Goal: Navigation & Orientation: Find specific page/section

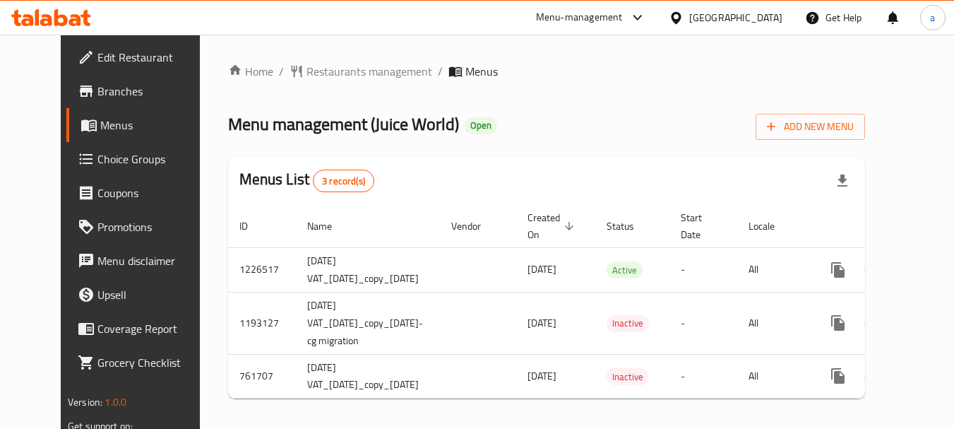
click at [705, 16] on div "United Arab Emirates" at bounding box center [735, 18] width 93 height 16
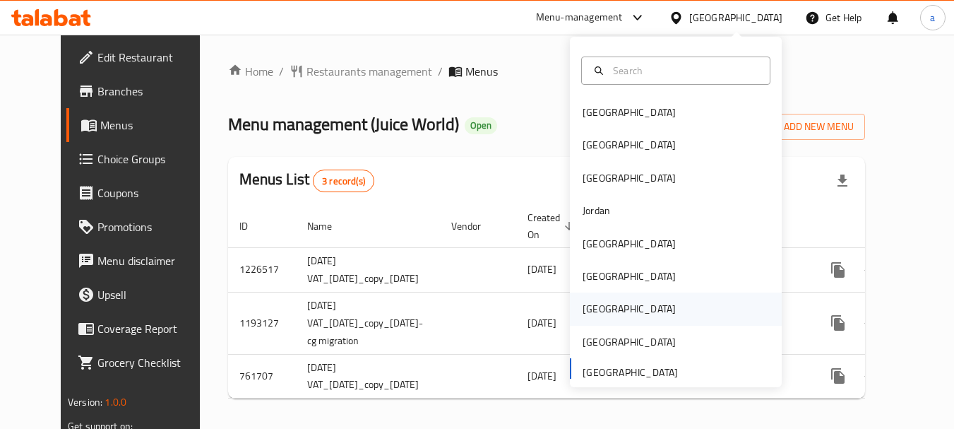
click at [584, 318] on div "Qatar" at bounding box center [629, 308] width 116 height 32
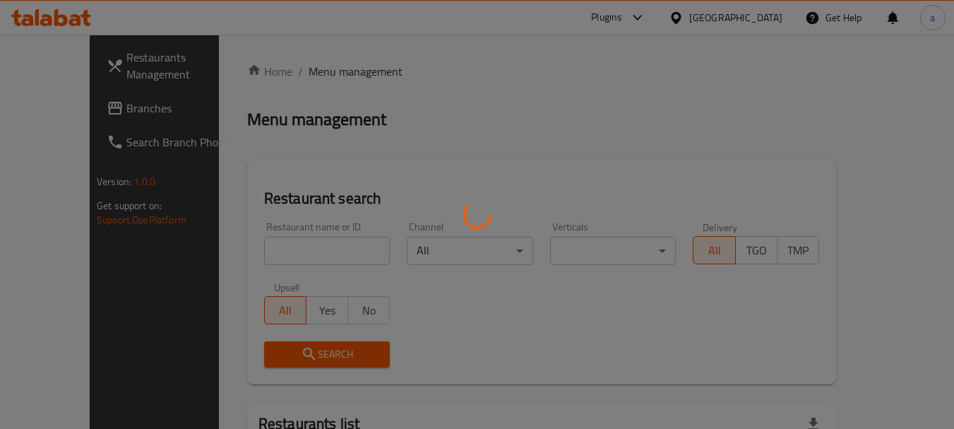
click at [52, 111] on div at bounding box center [477, 214] width 954 height 429
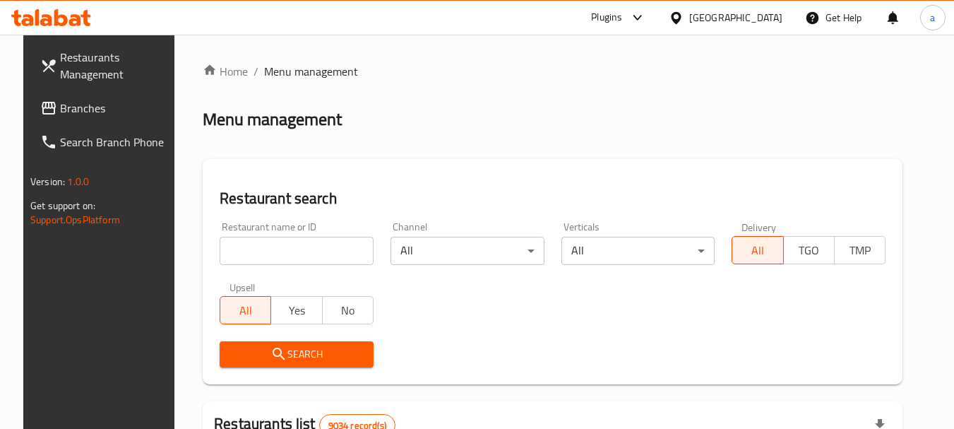
click at [69, 111] on span "Branches" at bounding box center [116, 108] width 112 height 17
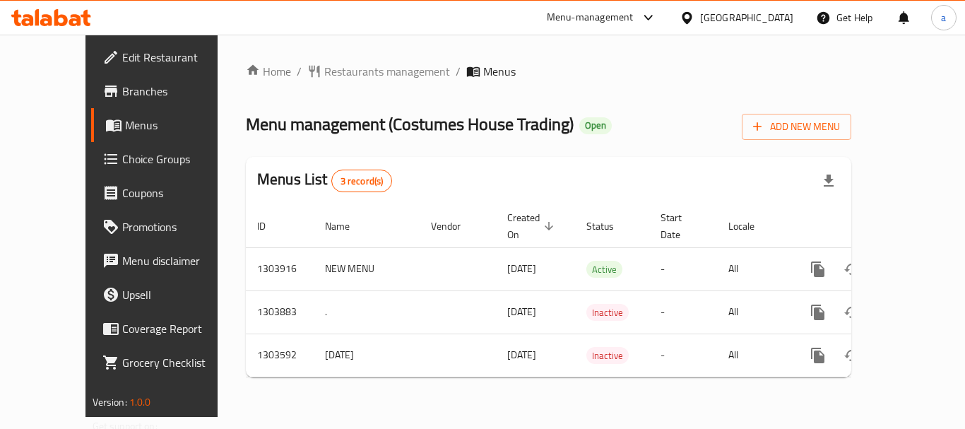
click at [794, 15] on div "Qatar" at bounding box center [736, 18] width 136 height 34
click at [749, 30] on div "Qatar" at bounding box center [736, 18] width 136 height 34
click at [694, 23] on icon at bounding box center [686, 18] width 15 height 15
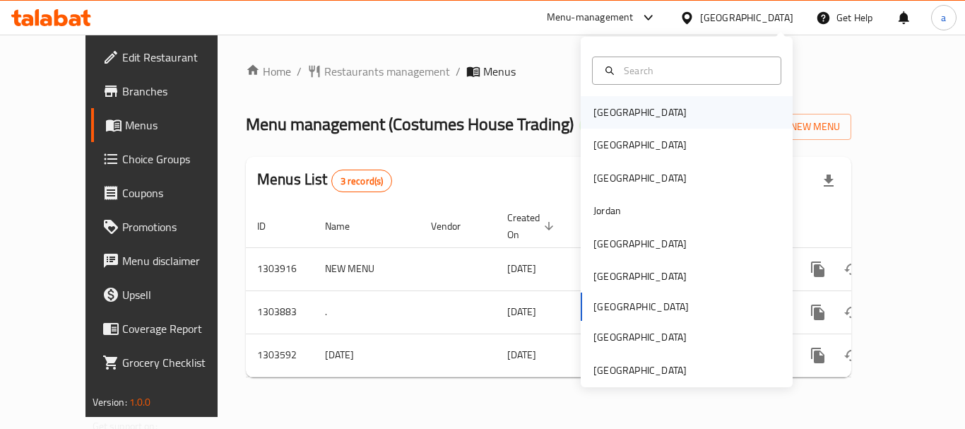
click at [603, 117] on div "[GEOGRAPHIC_DATA]" at bounding box center [639, 113] width 93 height 16
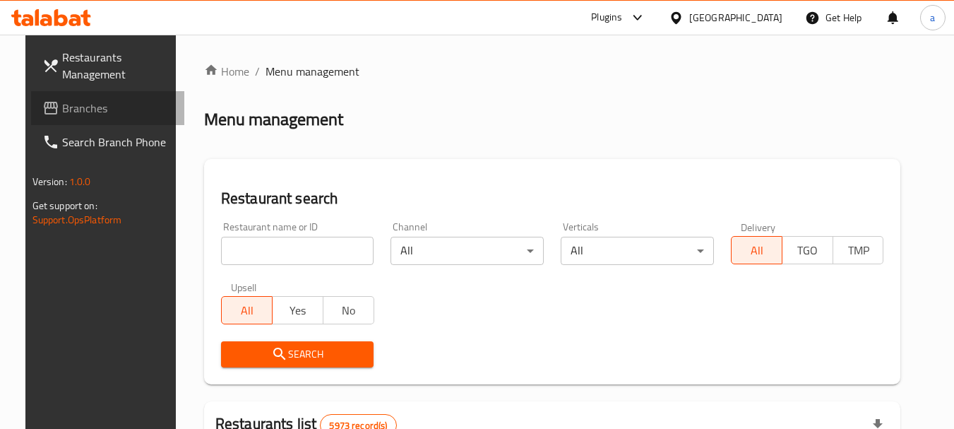
click at [76, 114] on span "Branches" at bounding box center [118, 108] width 112 height 17
